Goal: Information Seeking & Learning: Learn about a topic

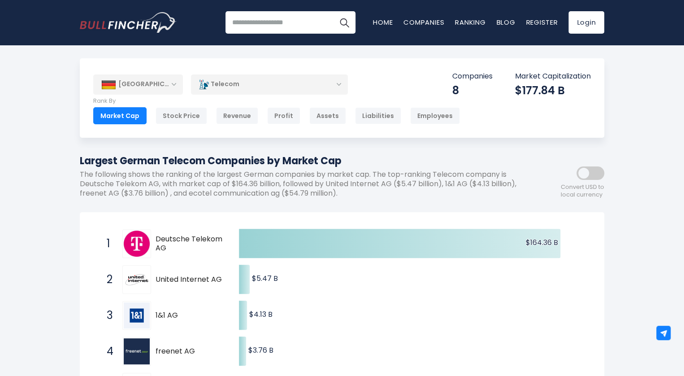
click at [268, 80] on div "Telecom" at bounding box center [269, 84] width 157 height 21
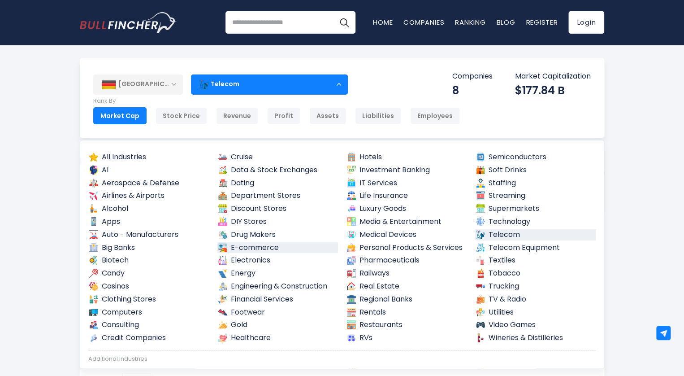
click at [268, 245] on link "E-commerce" at bounding box center [277, 247] width 121 height 11
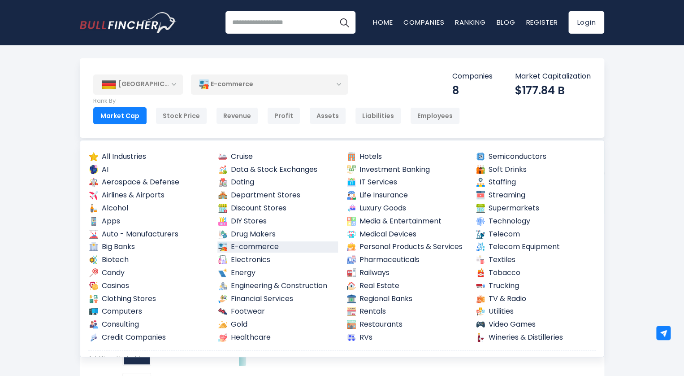
click at [268, 245] on link "E-commerce" at bounding box center [277, 246] width 121 height 11
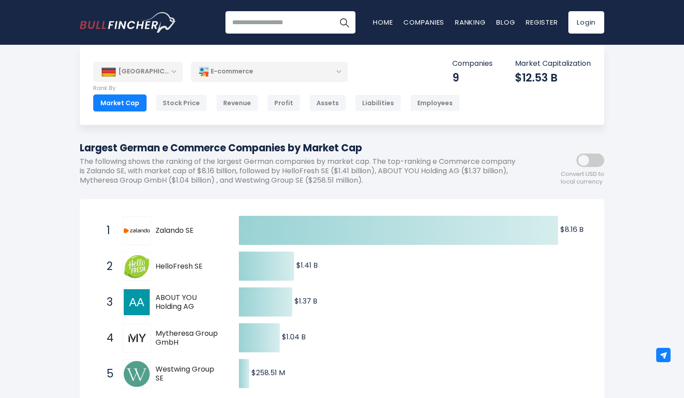
click at [171, 74] on div "[GEOGRAPHIC_DATA]" at bounding box center [138, 72] width 90 height 20
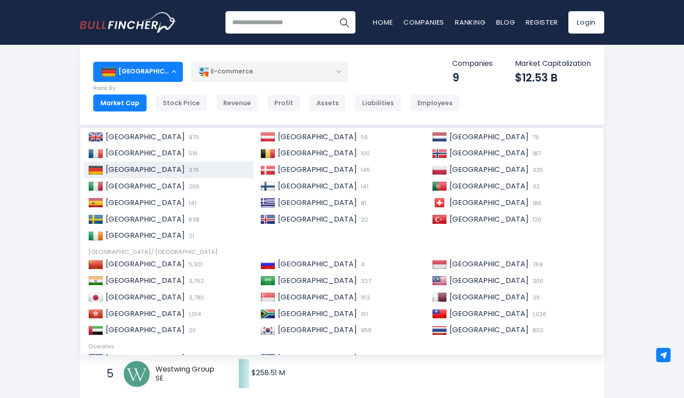
scroll to position [72, 0]
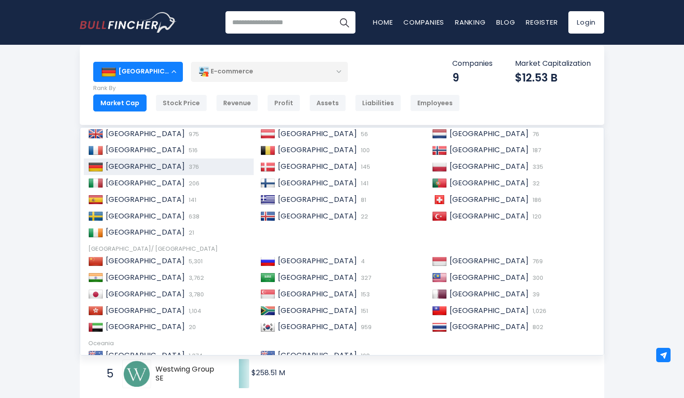
click at [310, 312] on span "[GEOGRAPHIC_DATA]" at bounding box center [317, 311] width 79 height 10
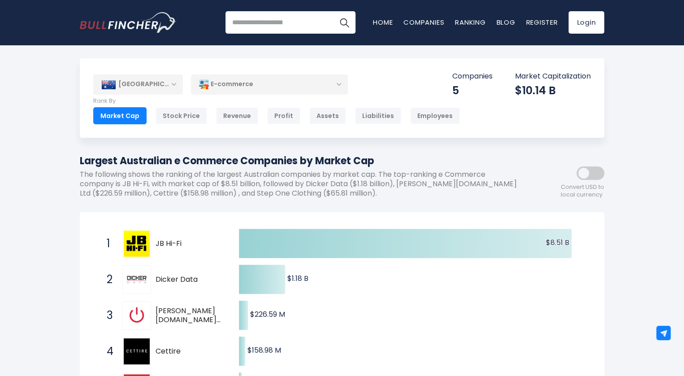
click at [162, 87] on div "[GEOGRAPHIC_DATA]" at bounding box center [138, 84] width 90 height 20
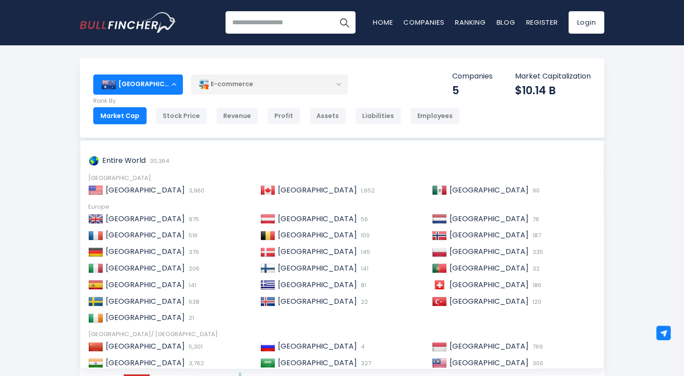
click at [50, 268] on div "Australia Entire World 30,364 North America" at bounding box center [342, 357] width 684 height 598
click at [655, 78] on div "Australia Entire World 30,364 North America" at bounding box center [342, 357] width 684 height 598
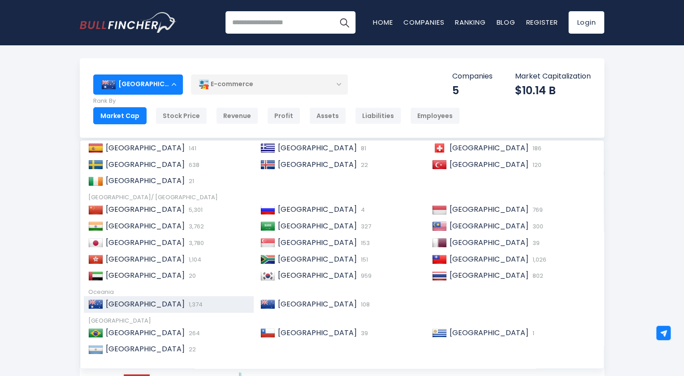
click at [33, 301] on div "Australia Entire World 30,364 North America" at bounding box center [342, 357] width 684 height 598
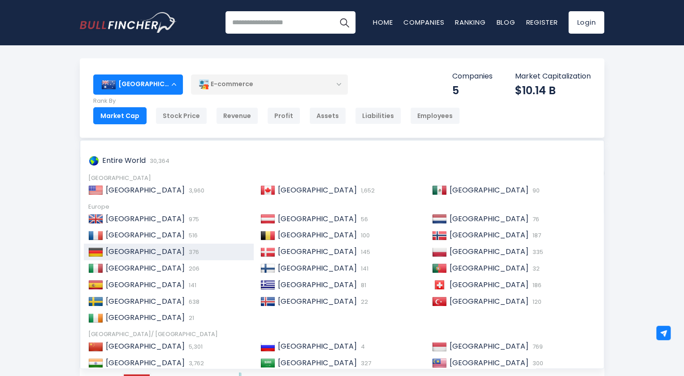
click at [186, 254] on span "376" at bounding box center [192, 251] width 13 height 9
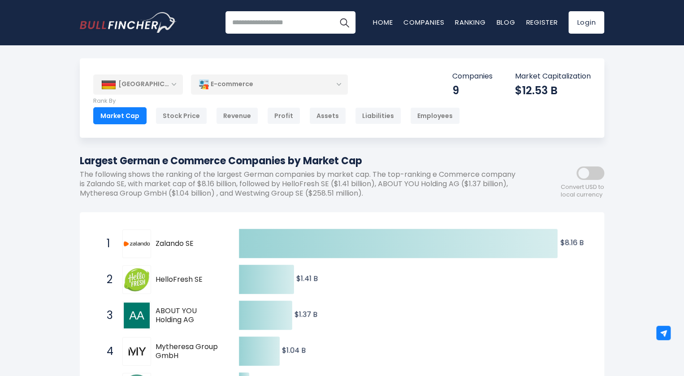
click at [234, 92] on div "E-commerce" at bounding box center [269, 84] width 157 height 21
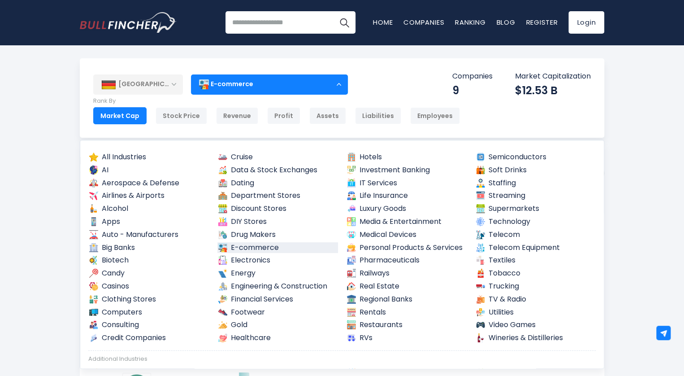
drag, startPoint x: 214, startPoint y: 187, endPoint x: 172, endPoint y: 150, distance: 56.5
click at [257, 225] on ul "All Industries AI Aerospace & Defense Airlines & Airports Alcohol Apps Auto - M…" at bounding box center [341, 248] width 509 height 194
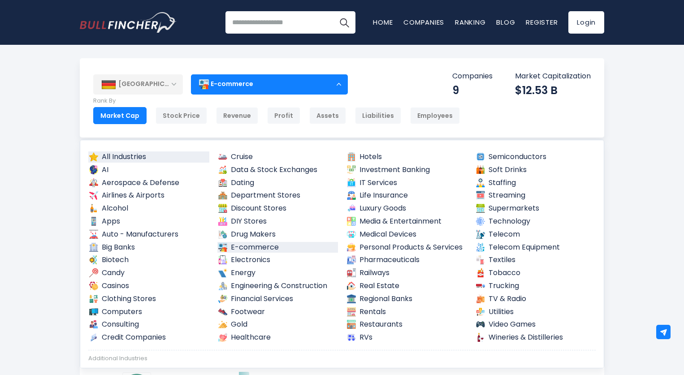
drag, startPoint x: 226, startPoint y: 205, endPoint x: 170, endPoint y: 154, distance: 76.2
click at [170, 154] on link "All Industries" at bounding box center [148, 157] width 121 height 11
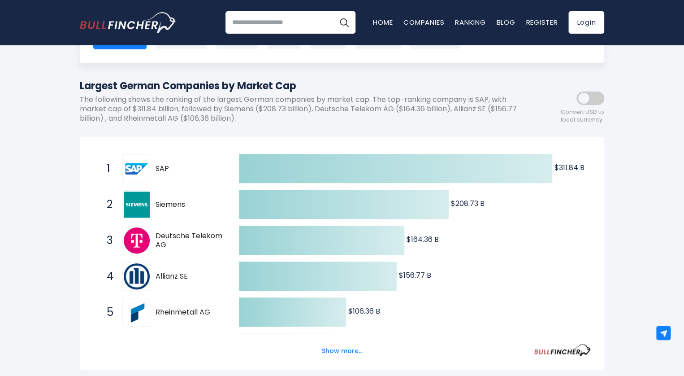
scroll to position [76, 0]
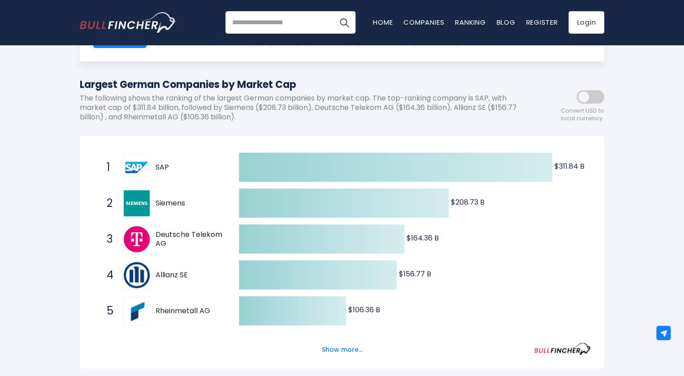
click at [137, 172] on img at bounding box center [137, 167] width 26 height 26
click at [348, 354] on button "Show more..." at bounding box center [342, 349] width 52 height 15
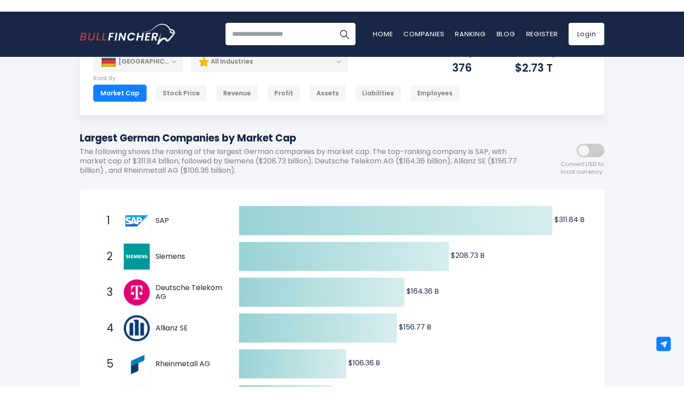
scroll to position [0, 0]
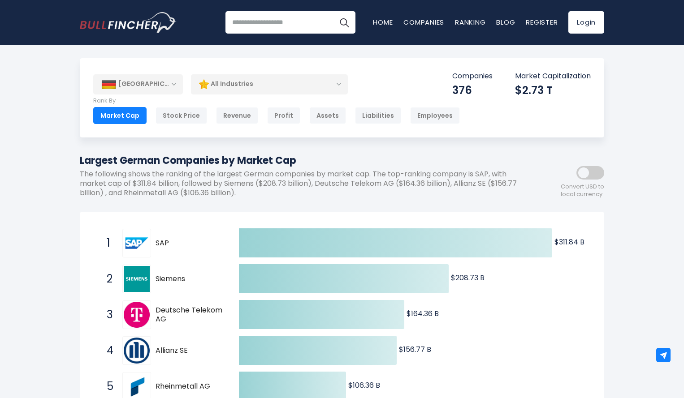
click at [285, 160] on h1 "Largest German Companies by Market Cap" at bounding box center [302, 160] width 444 height 15
copy div "Largest German Companies by Market Cap"
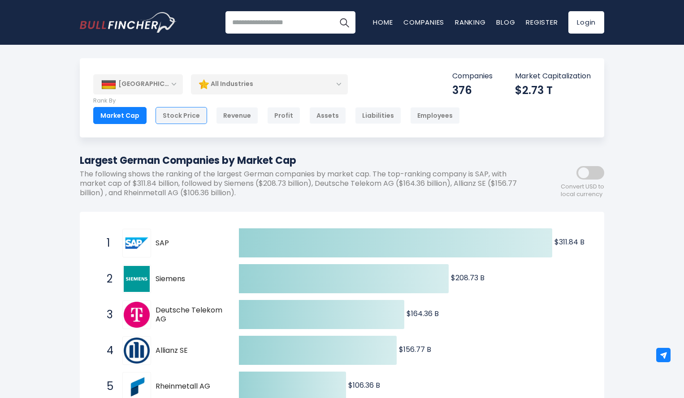
click at [184, 123] on div "Stock Price" at bounding box center [182, 115] width 52 height 17
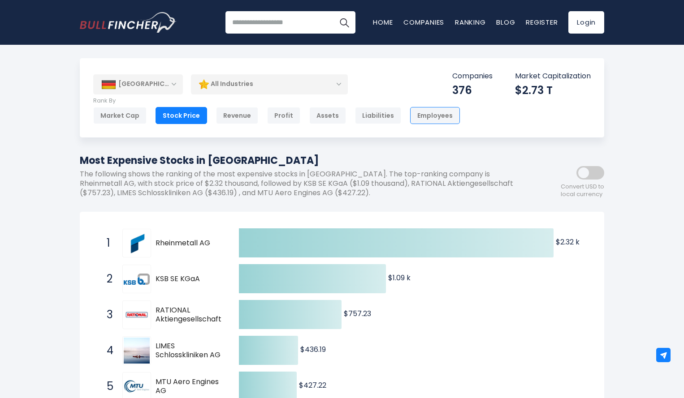
click at [422, 123] on div "Employees" at bounding box center [435, 115] width 50 height 17
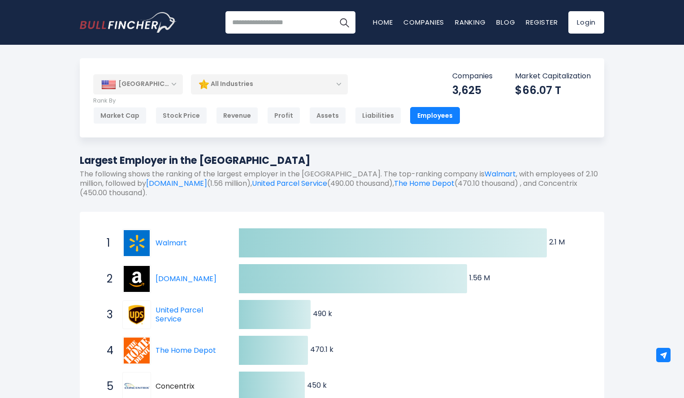
click at [169, 87] on div "[GEOGRAPHIC_DATA]" at bounding box center [138, 84] width 90 height 20
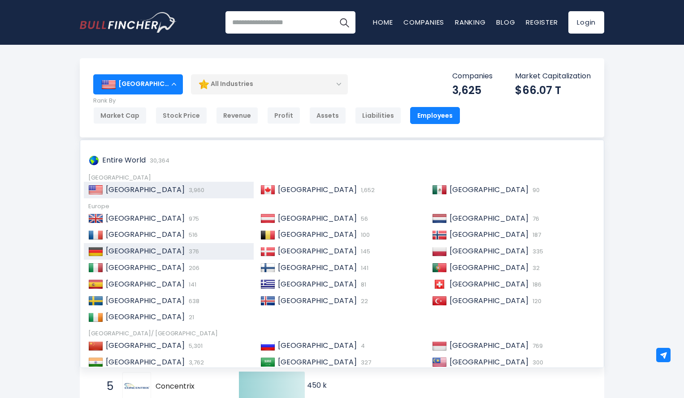
click at [160, 252] on div "Germany 376" at bounding box center [176, 251] width 146 height 9
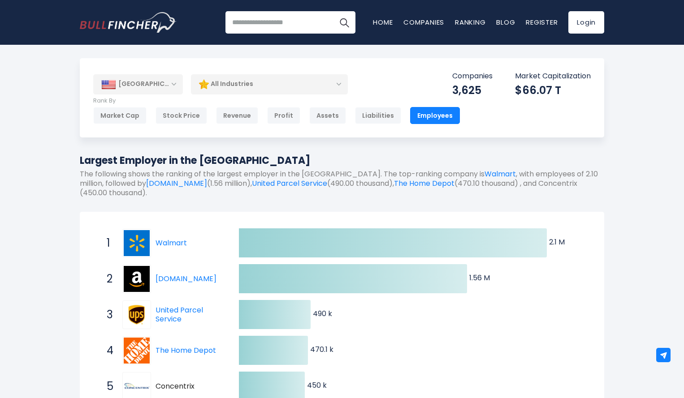
drag, startPoint x: 0, startPoint y: 0, endPoint x: 311, endPoint y: 88, distance: 322.9
click at [311, 88] on div "All Industries" at bounding box center [269, 84] width 157 height 21
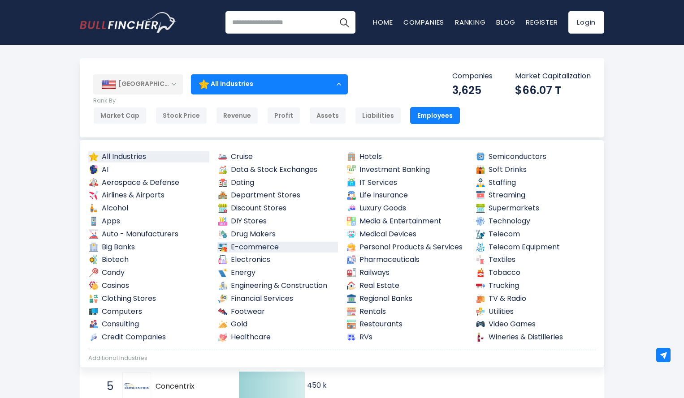
click at [302, 248] on link "E-commerce" at bounding box center [277, 247] width 121 height 11
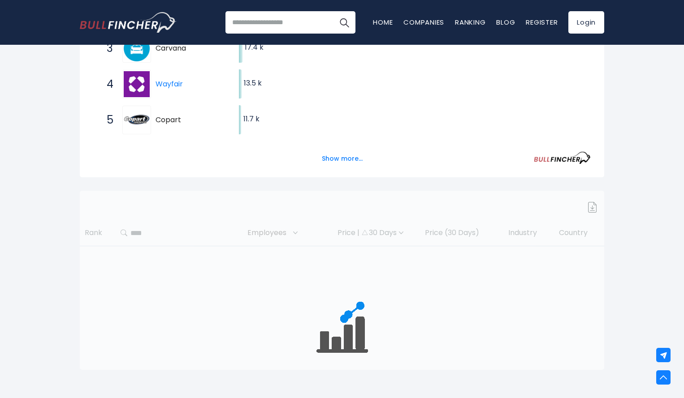
scroll to position [270, 0]
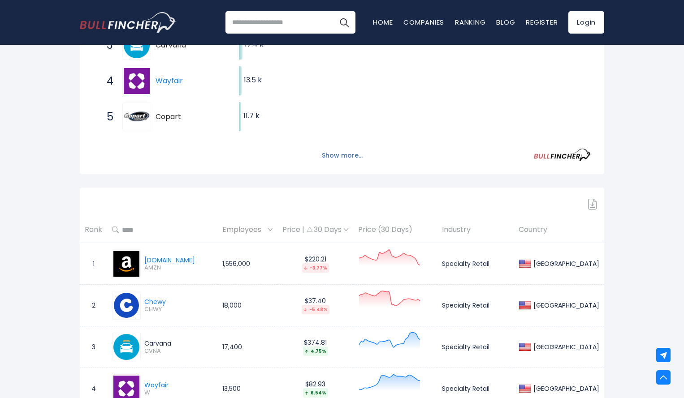
click at [337, 163] on button "Show more..." at bounding box center [342, 155] width 52 height 15
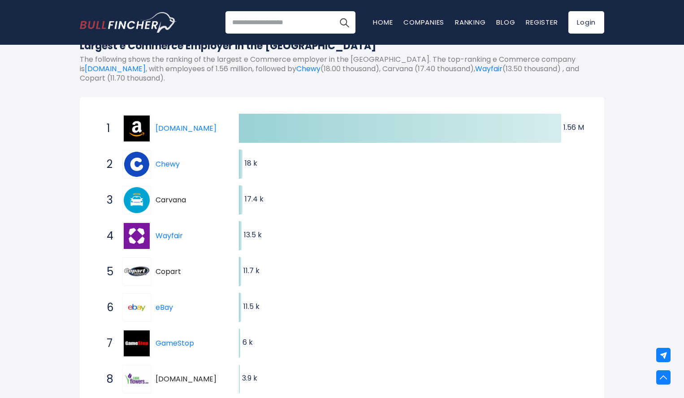
scroll to position [0, 0]
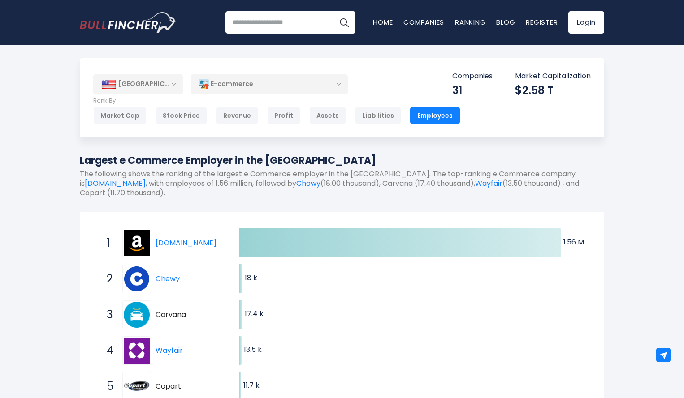
click at [294, 82] on div "E-commerce" at bounding box center [269, 84] width 157 height 21
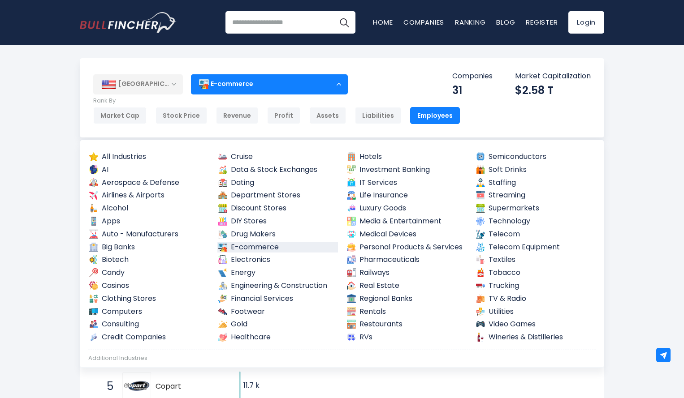
click at [330, 90] on div "E-commerce" at bounding box center [269, 84] width 157 height 21
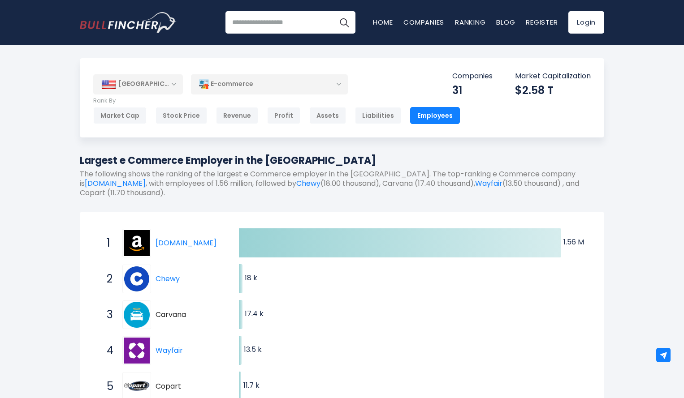
click at [182, 82] on div "[GEOGRAPHIC_DATA]" at bounding box center [138, 84] width 90 height 20
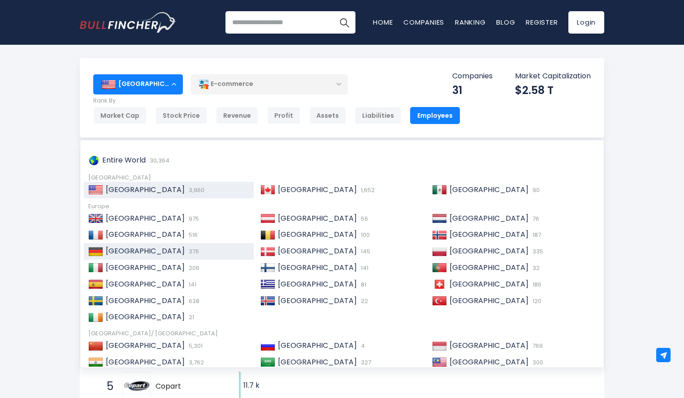
click at [181, 248] on div "Germany 376" at bounding box center [176, 251] width 146 height 9
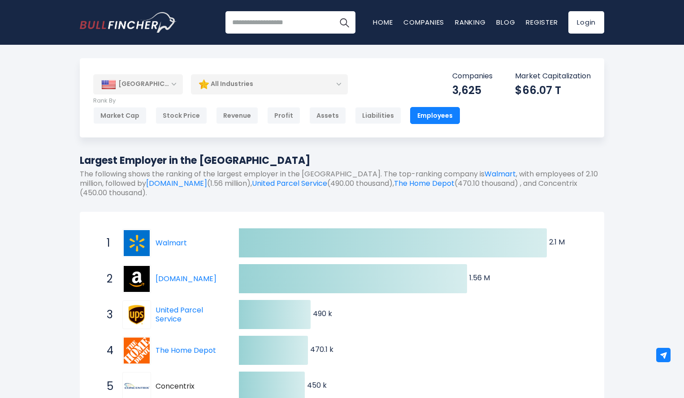
click at [169, 77] on div "[GEOGRAPHIC_DATA]" at bounding box center [138, 84] width 90 height 20
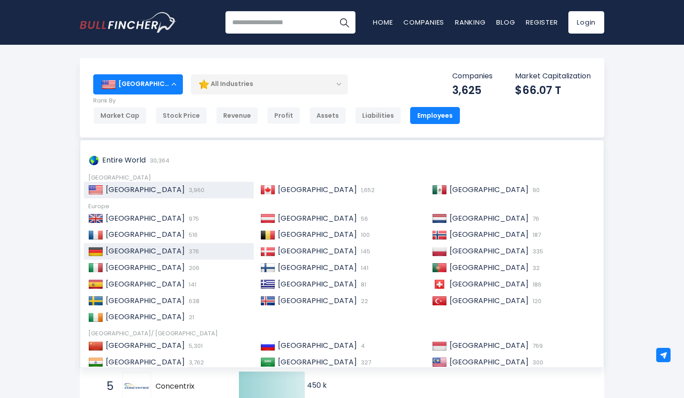
click at [150, 256] on div "Germany 376" at bounding box center [176, 251] width 146 height 9
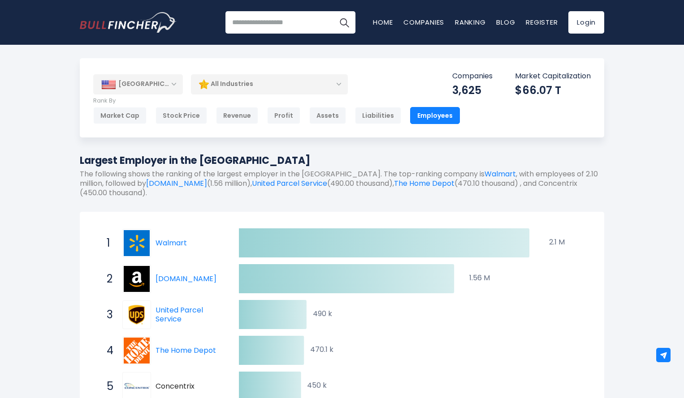
click at [216, 81] on div "All Industries" at bounding box center [269, 84] width 157 height 21
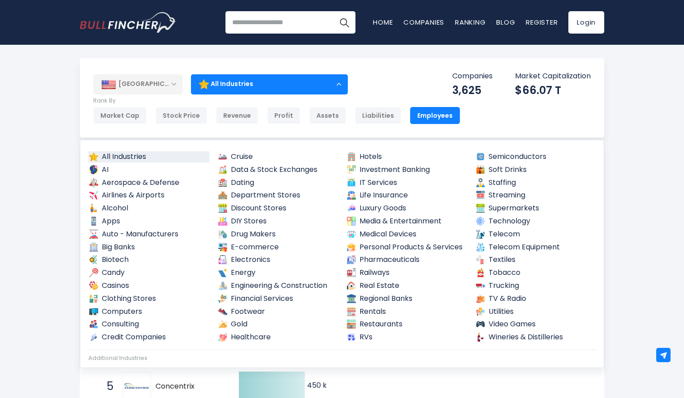
click at [176, 81] on div "[GEOGRAPHIC_DATA]" at bounding box center [138, 84] width 90 height 20
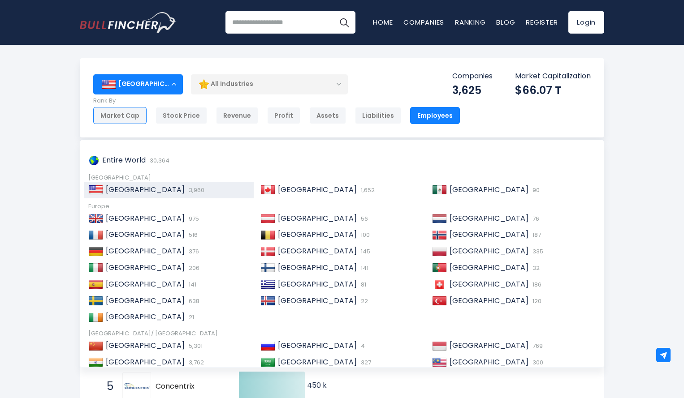
click at [138, 117] on div "Market Cap" at bounding box center [119, 115] width 53 height 17
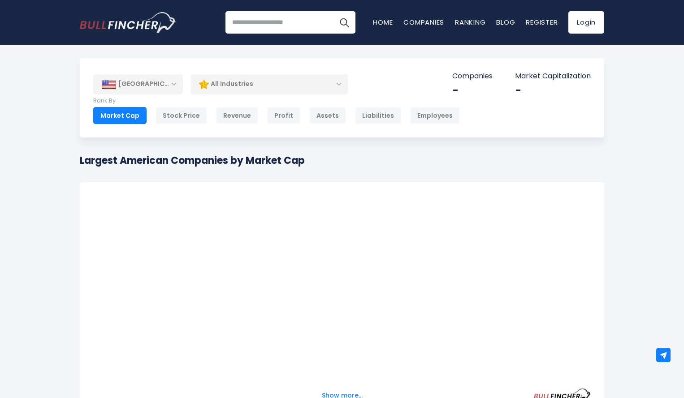
click at [159, 84] on div "[GEOGRAPHIC_DATA]" at bounding box center [138, 84] width 90 height 20
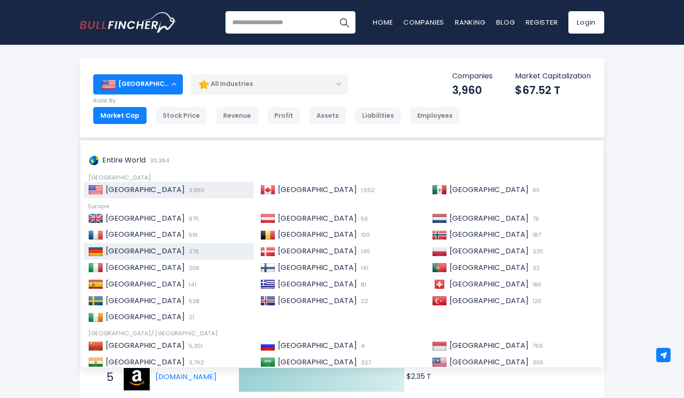
click at [186, 249] on span "376" at bounding box center [192, 251] width 13 height 9
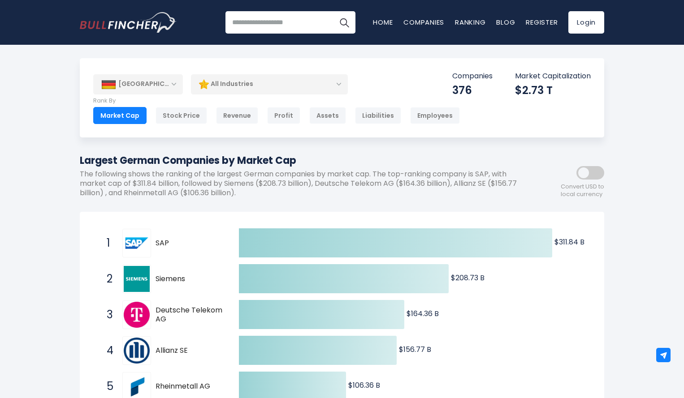
click at [270, 95] on div "All Industries" at bounding box center [269, 84] width 157 height 21
click at [294, 91] on div "All Industries" at bounding box center [269, 84] width 157 height 21
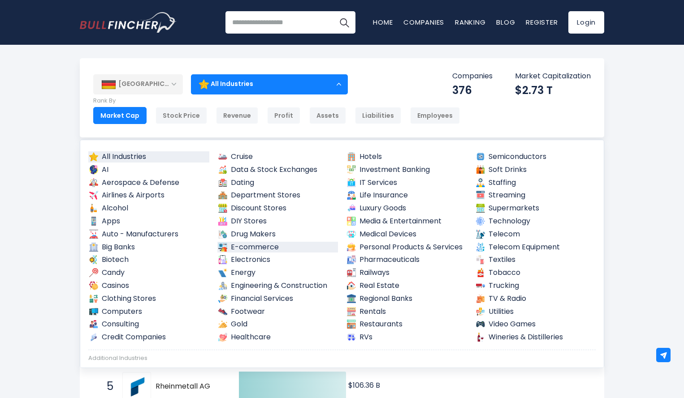
click at [300, 243] on link "E-commerce" at bounding box center [277, 247] width 121 height 11
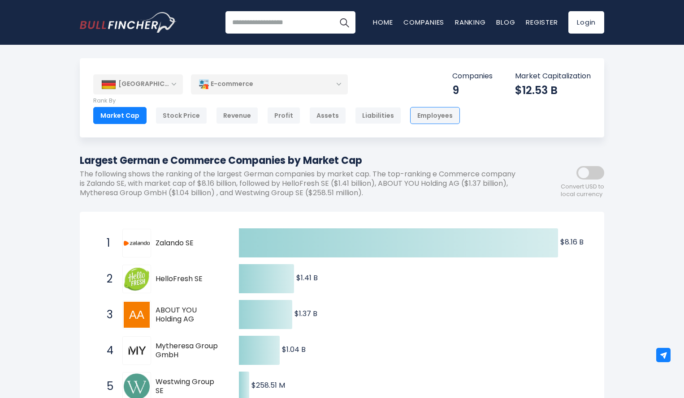
click at [435, 118] on div "Employees" at bounding box center [435, 115] width 50 height 17
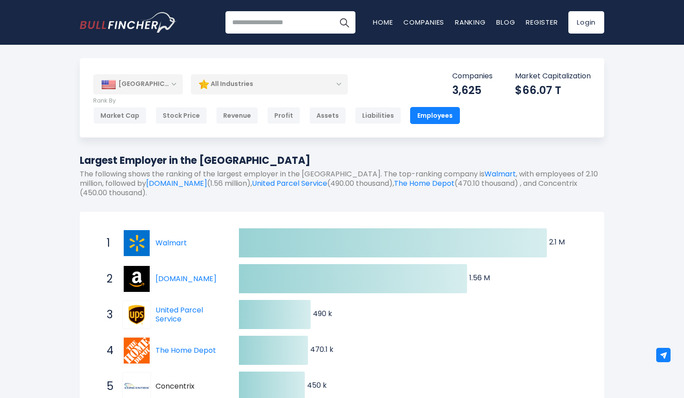
click at [278, 84] on div "All Industries" at bounding box center [269, 84] width 157 height 21
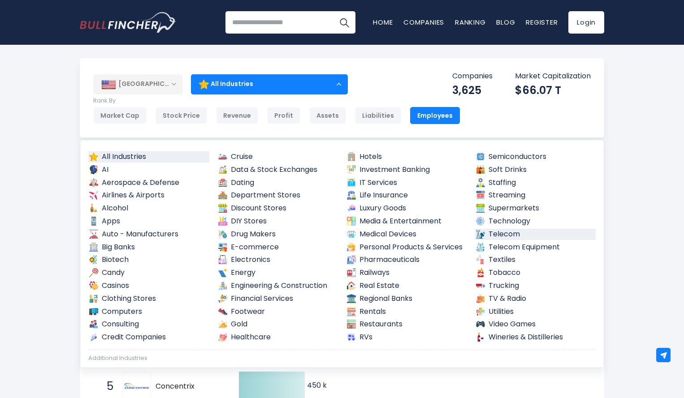
click at [483, 231] on link "Telecom" at bounding box center [535, 234] width 121 height 11
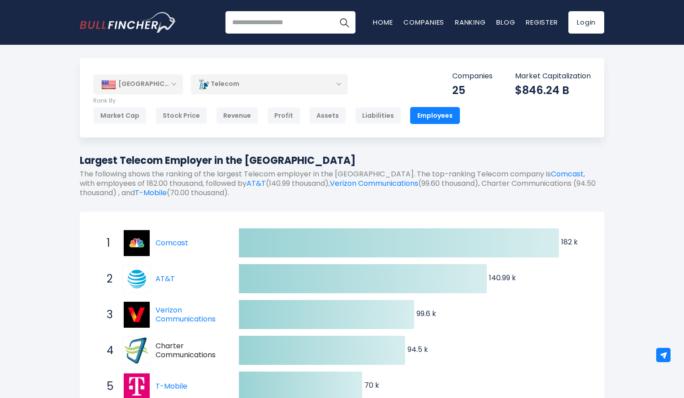
click at [171, 80] on div "[GEOGRAPHIC_DATA]" at bounding box center [138, 84] width 90 height 20
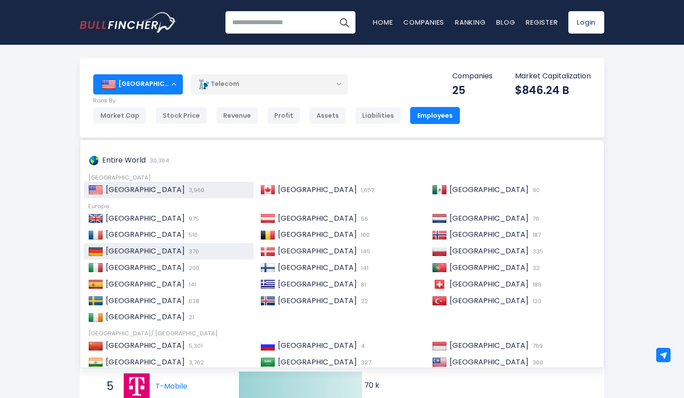
click at [145, 244] on div "Germany 376" at bounding box center [169, 251] width 170 height 17
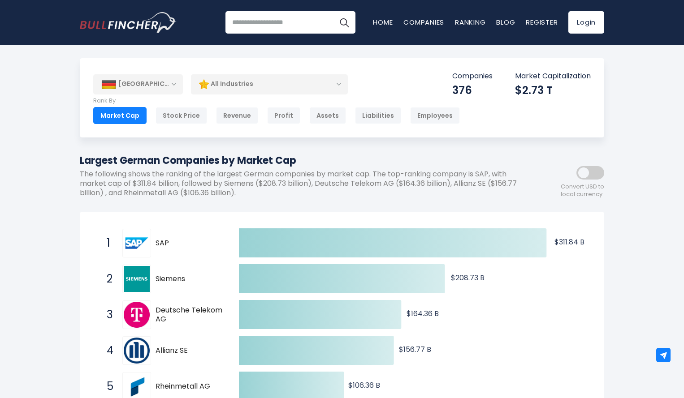
click at [310, 83] on div "All Industries" at bounding box center [269, 84] width 157 height 21
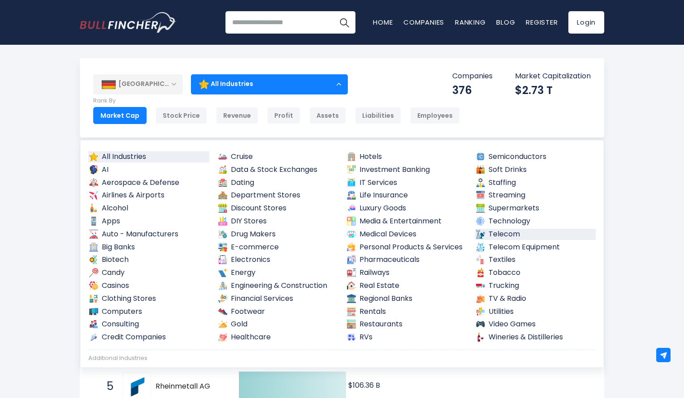
click at [514, 234] on link "Telecom" at bounding box center [535, 234] width 121 height 11
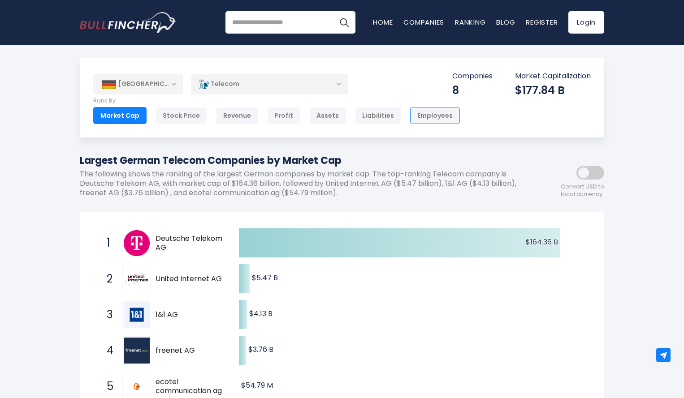
click at [438, 120] on div "Employees" at bounding box center [435, 115] width 50 height 17
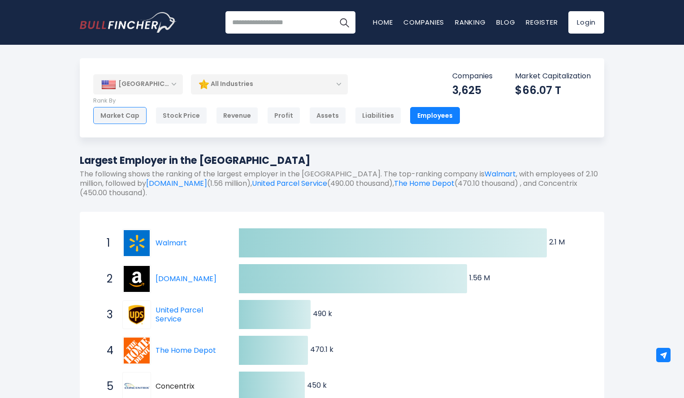
click at [145, 119] on div "Market Cap" at bounding box center [119, 115] width 53 height 17
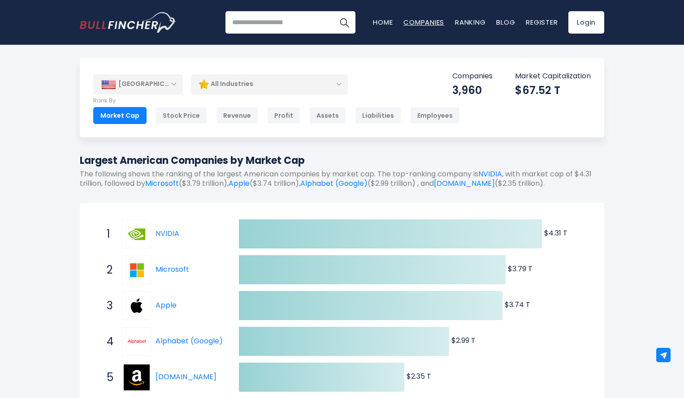
click at [438, 24] on link "Companies" at bounding box center [423, 21] width 41 height 9
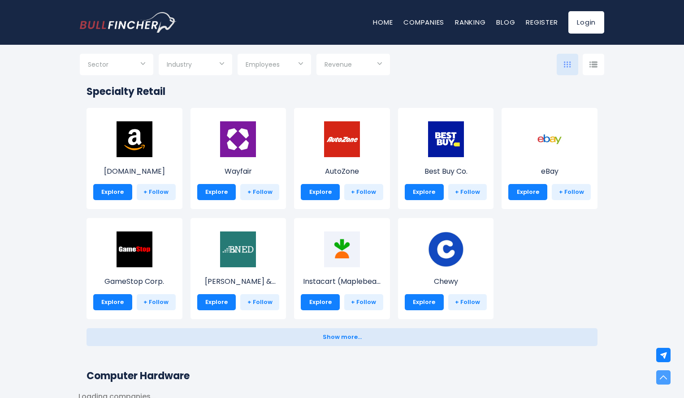
scroll to position [336, 0]
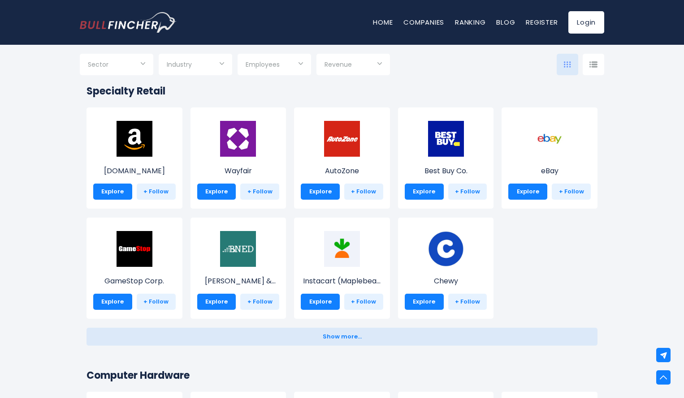
click at [276, 64] on span "Employees" at bounding box center [263, 65] width 34 height 8
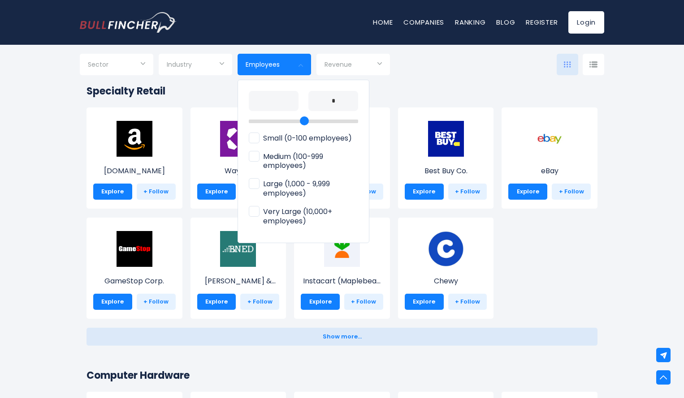
click at [260, 187] on span "Large (1,000 - 9,999 employees)" at bounding box center [303, 189] width 109 height 19
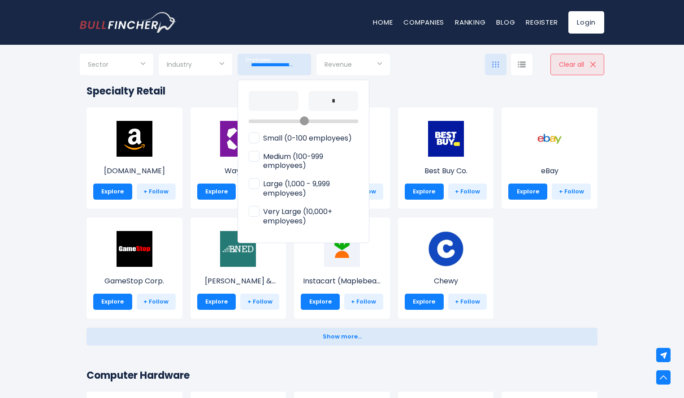
click at [278, 159] on div at bounding box center [342, 199] width 684 height 398
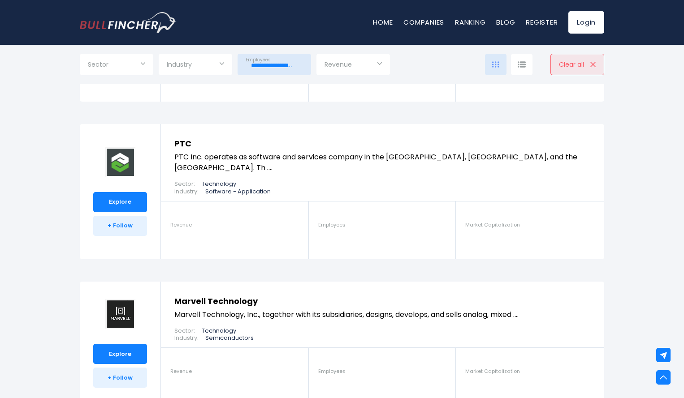
click at [278, 69] on input "**********" at bounding box center [274, 65] width 57 height 16
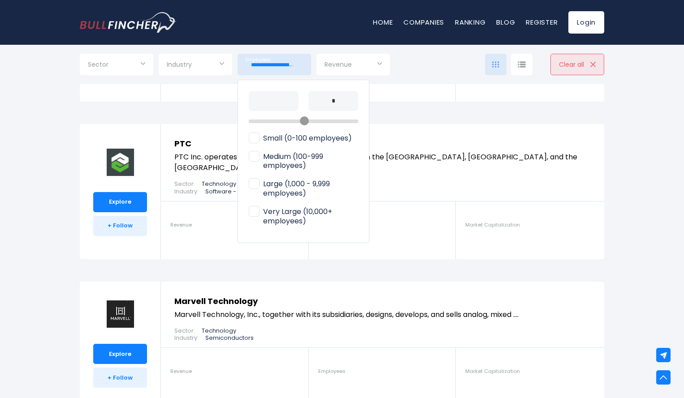
click at [277, 159] on span "Medium (100-999 employees)" at bounding box center [303, 161] width 109 height 19
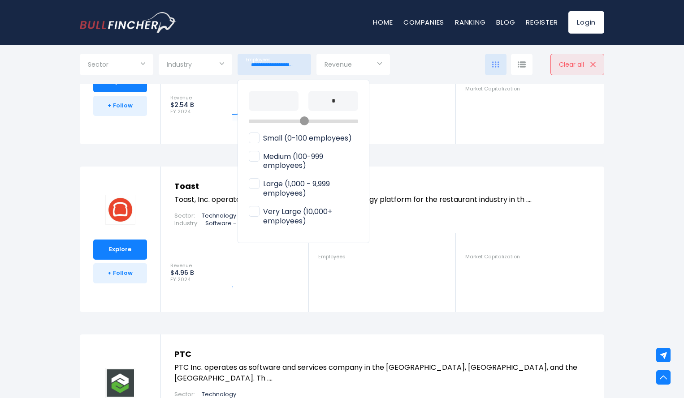
scroll to position [6129, 0]
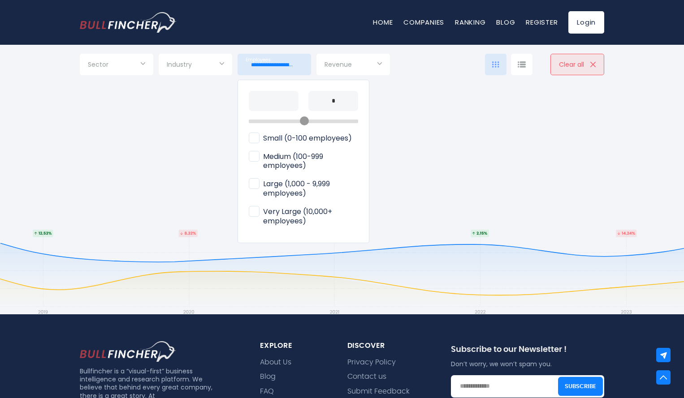
click at [259, 181] on span "Large (1,000 - 9,999 employees)" at bounding box center [303, 189] width 109 height 19
type input "**********"
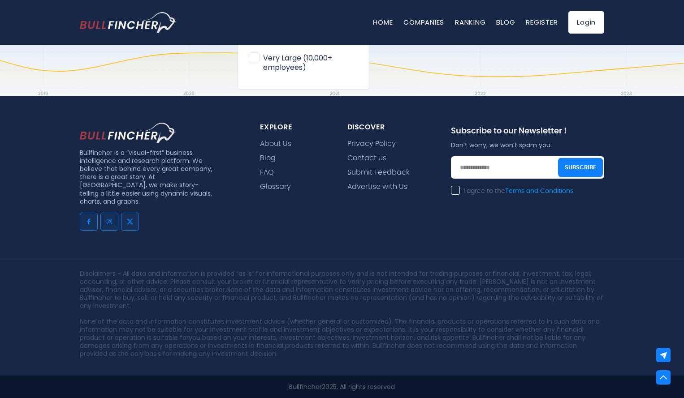
scroll to position [587, 0]
click at [9, 137] on div at bounding box center [342, 199] width 684 height 398
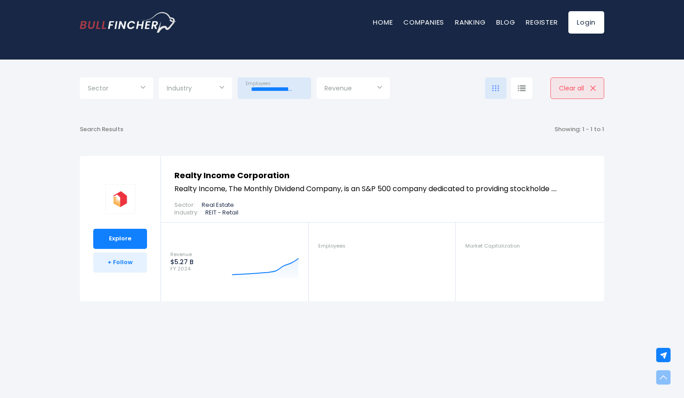
scroll to position [0, 0]
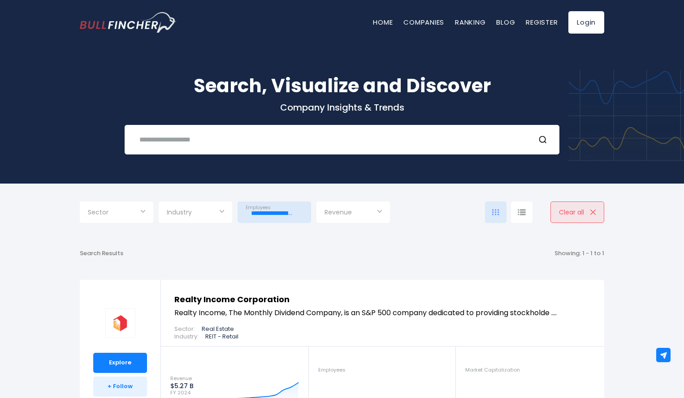
click at [209, 215] on input "Selection" at bounding box center [195, 213] width 57 height 16
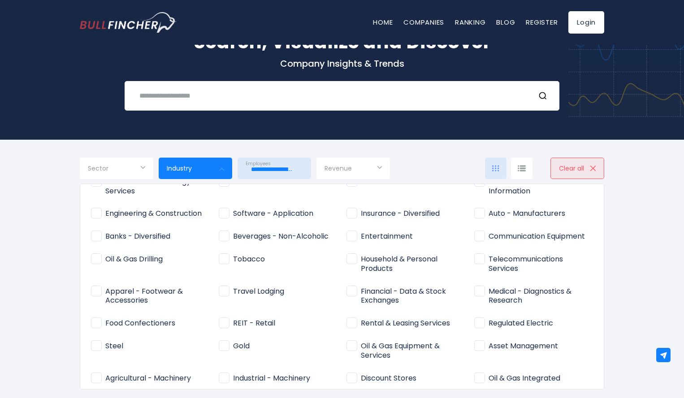
scroll to position [73, 0]
click at [476, 239] on span "Communication Equipment" at bounding box center [529, 237] width 111 height 9
click at [484, 265] on span "Telecommunications Services" at bounding box center [533, 264] width 119 height 19
click at [479, 233] on span "Communication Equipment" at bounding box center [529, 237] width 111 height 9
type input "**********"
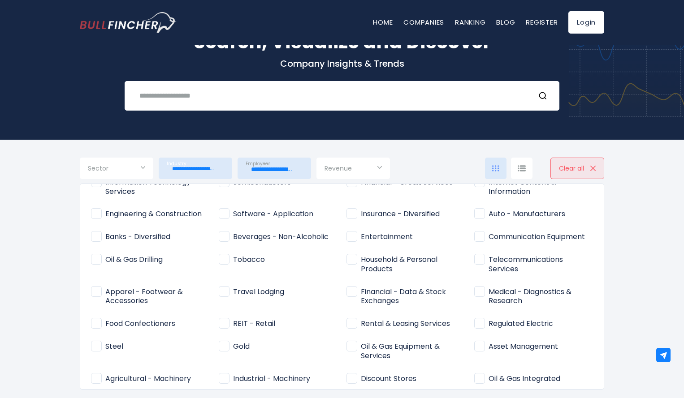
click at [372, 166] on div at bounding box center [342, 199] width 684 height 398
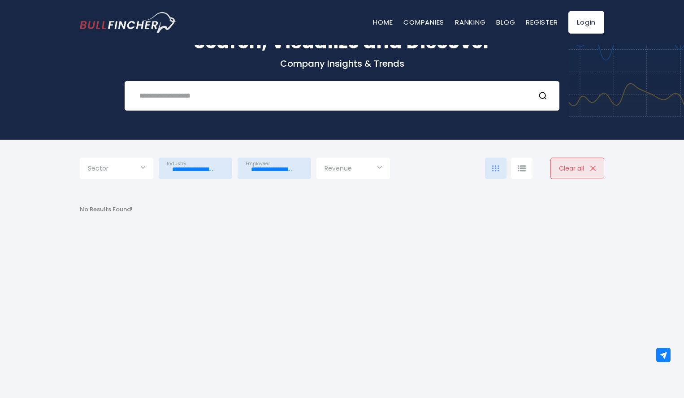
click at [142, 167] on div "Sector" at bounding box center [117, 169] width 74 height 22
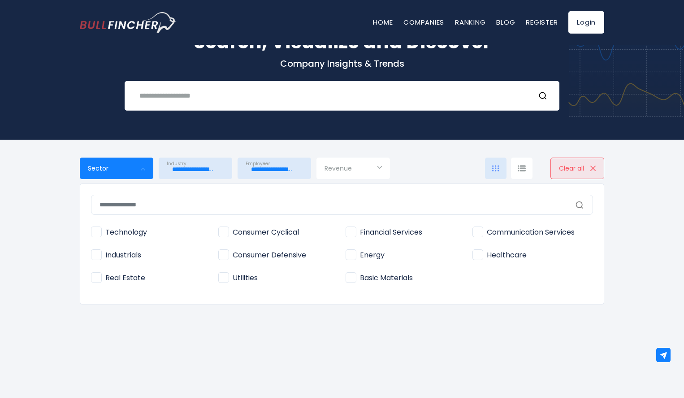
click at [476, 255] on span "Healthcare" at bounding box center [499, 255] width 54 height 9
type input "**********"
click at [346, 346] on div at bounding box center [342, 199] width 684 height 398
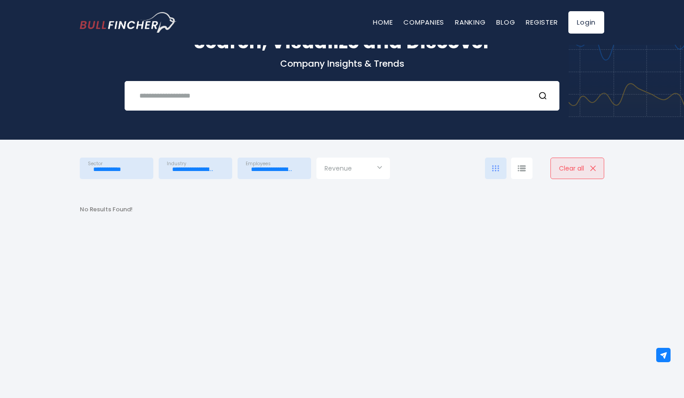
click at [183, 167] on span "Industry" at bounding box center [177, 164] width 20 height 6
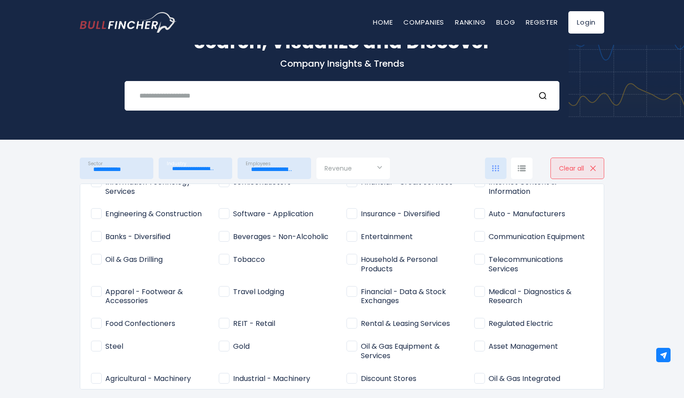
click at [478, 263] on span "Telecommunications Services" at bounding box center [533, 264] width 119 height 19
click at [5, 253] on div at bounding box center [342, 199] width 684 height 398
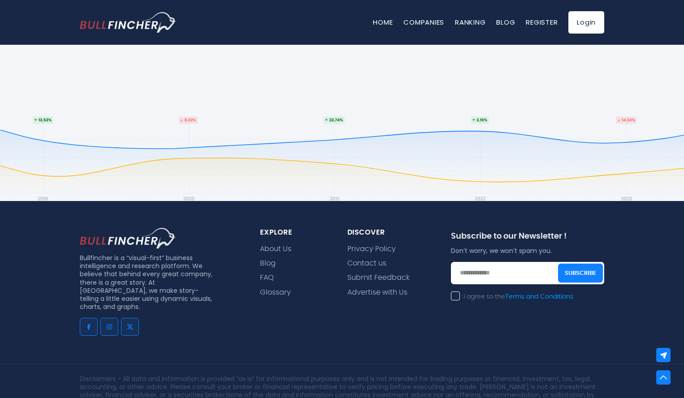
scroll to position [0, 0]
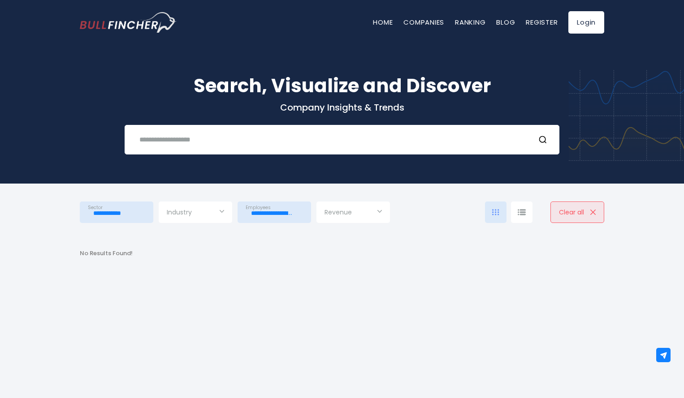
click at [149, 14] on img "Go to homepage" at bounding box center [128, 22] width 97 height 21
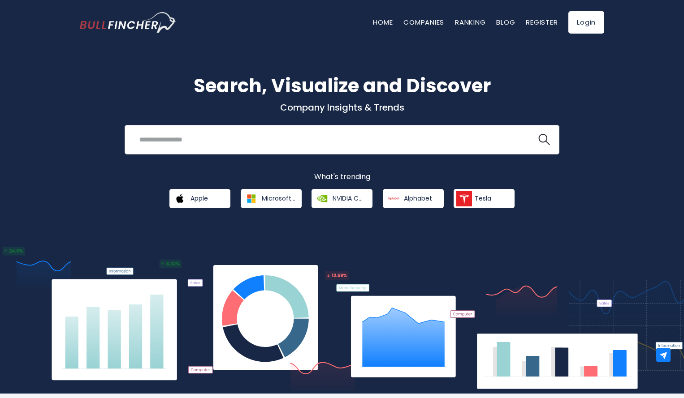
click at [286, 139] on input "search" at bounding box center [331, 139] width 394 height 17
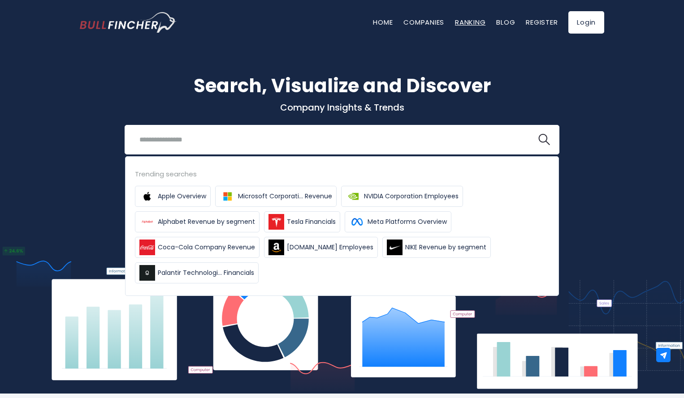
click at [473, 22] on link "Ranking" at bounding box center [470, 21] width 30 height 9
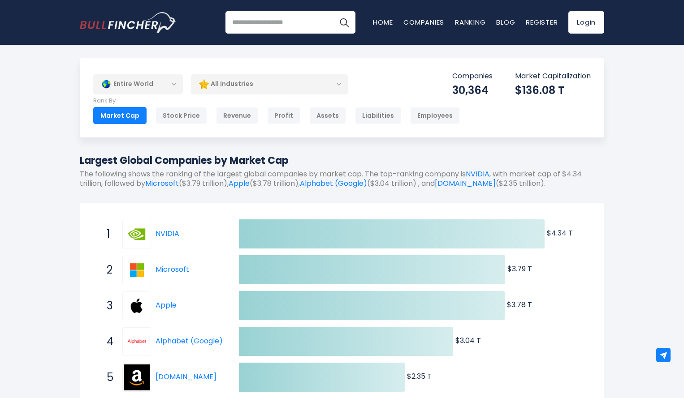
click at [172, 80] on div "Entire World" at bounding box center [138, 84] width 90 height 21
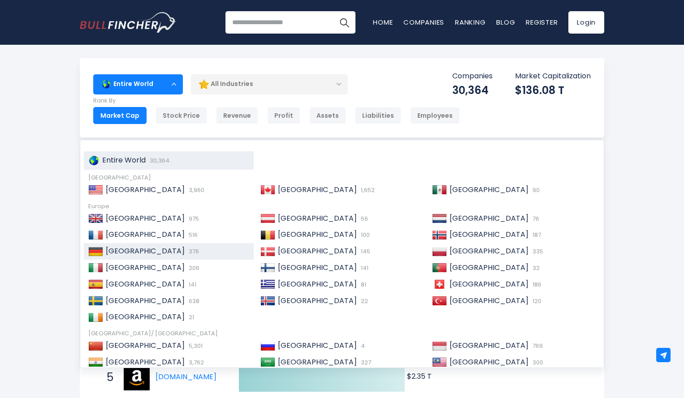
click at [180, 254] on div "[GEOGRAPHIC_DATA] 376" at bounding box center [176, 251] width 146 height 9
